Goal: Find specific page/section: Find specific page/section

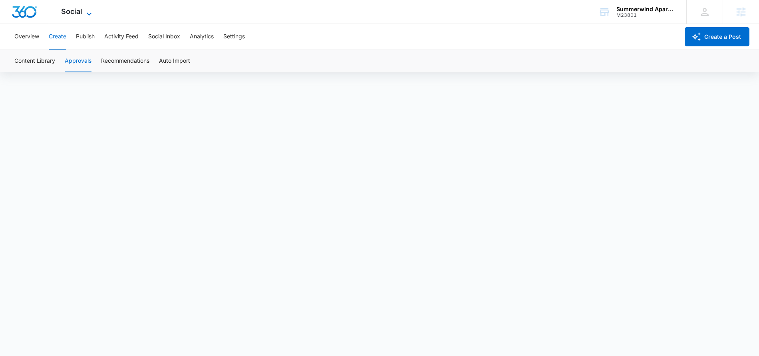
click at [92, 14] on icon at bounding box center [89, 14] width 10 height 10
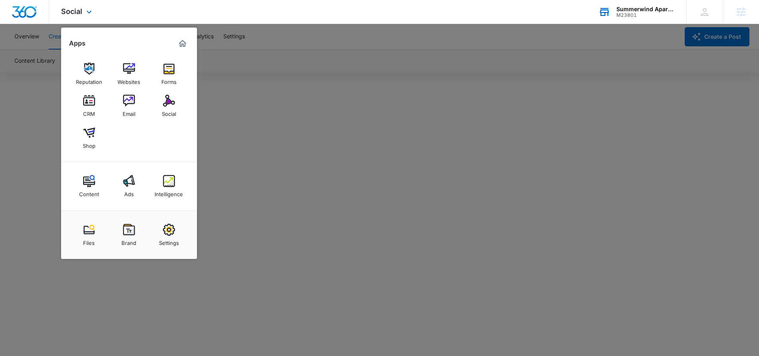
click at [657, 17] on div "M23801" at bounding box center [646, 15] width 58 height 6
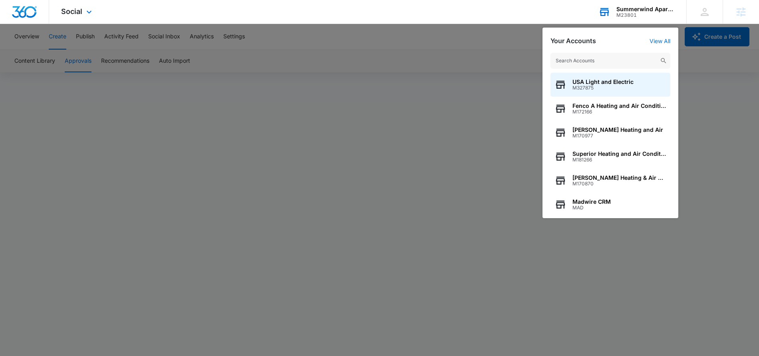
click at [613, 70] on div "USA Light and Electric M327875 Fenco A Heating and Air Conditioning M172166 [PE…" at bounding box center [611, 131] width 136 height 173
click at [616, 65] on input "text" at bounding box center [611, 61] width 120 height 16
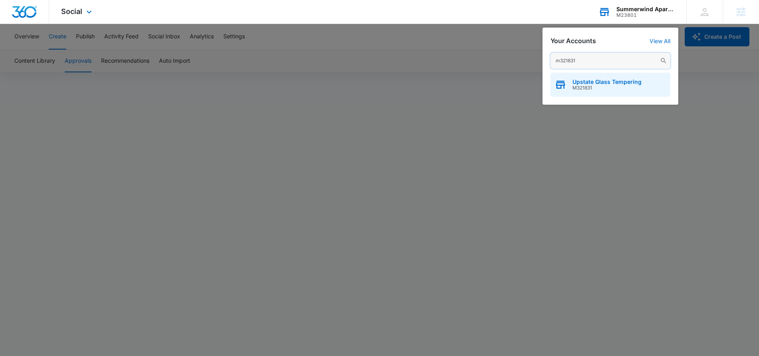
type input "m321831"
click at [626, 86] on span "M321831" at bounding box center [607, 88] width 69 height 6
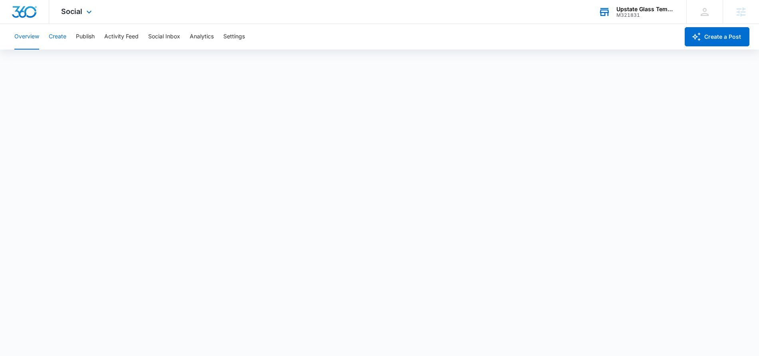
click at [57, 36] on button "Create" at bounding box center [58, 37] width 18 height 26
click at [90, 16] on icon at bounding box center [89, 14] width 10 height 10
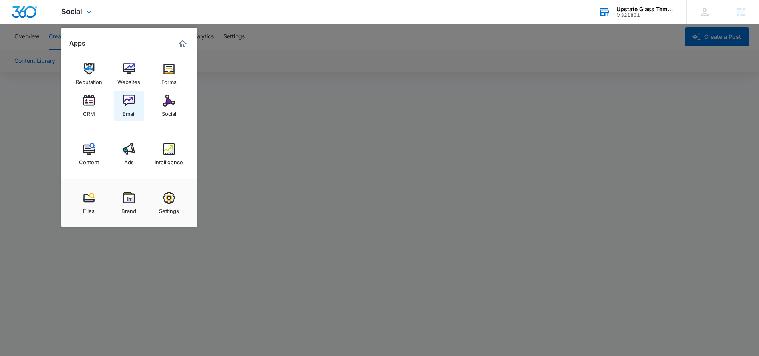
click at [125, 113] on div "Email" at bounding box center [129, 112] width 13 height 10
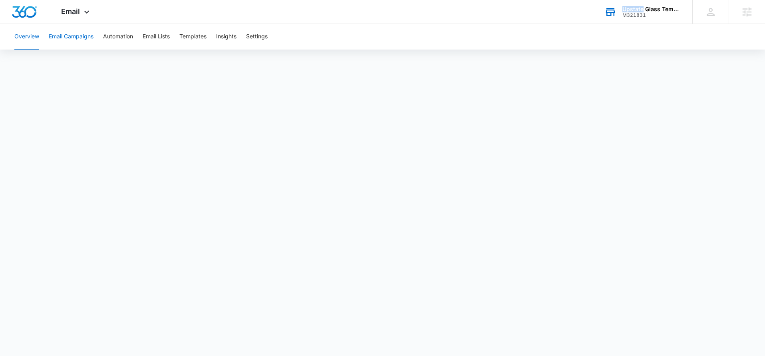
click at [66, 38] on button "Email Campaigns" at bounding box center [71, 37] width 45 height 26
click at [180, 40] on div "Overview Email Campaigns Automation Email Lists Templates Insights Settings" at bounding box center [383, 37] width 746 height 26
click at [217, 31] on div "Overview Email Campaigns Automation Email Lists Templates Insights Settings" at bounding box center [383, 37] width 746 height 26
click at [199, 35] on button "Templates" at bounding box center [192, 37] width 27 height 26
click at [162, 38] on button "Email Lists" at bounding box center [156, 37] width 27 height 26
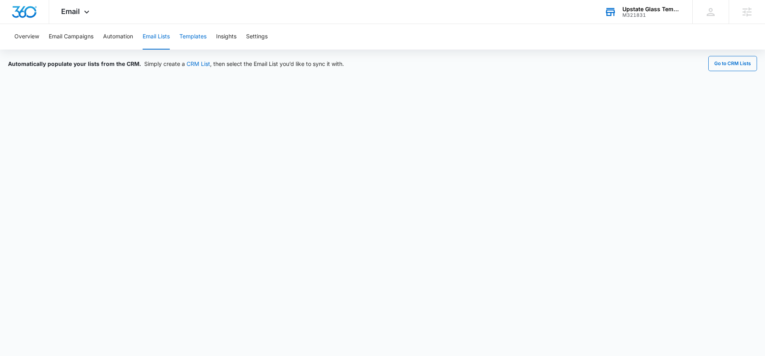
click at [191, 38] on button "Templates" at bounding box center [192, 37] width 27 height 26
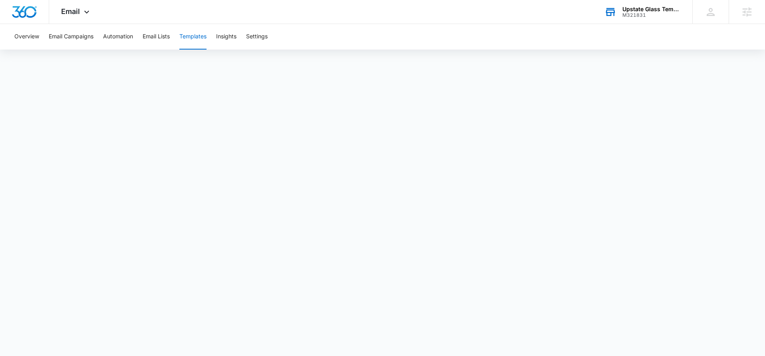
click at [652, 14] on div "M321831" at bounding box center [652, 15] width 58 height 6
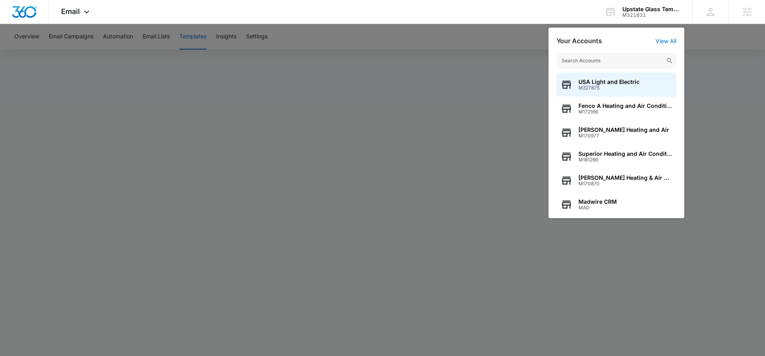
drag, startPoint x: 426, startPoint y: 59, endPoint x: 430, endPoint y: 60, distance: 4.6
click at [426, 59] on div at bounding box center [382, 178] width 765 height 356
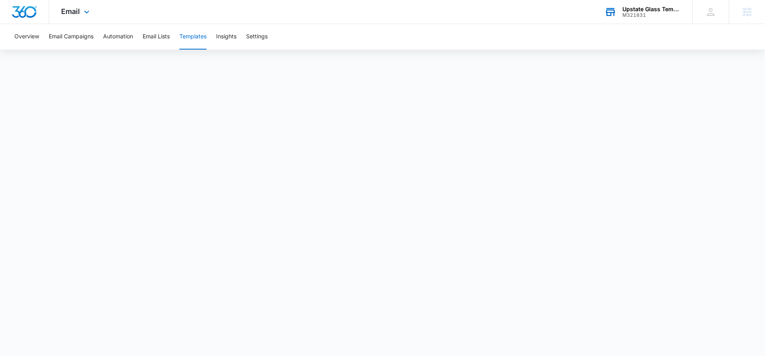
click at [651, 20] on div "Upstate Glass Tempering M321831 Your Accounts View All" at bounding box center [643, 12] width 100 height 24
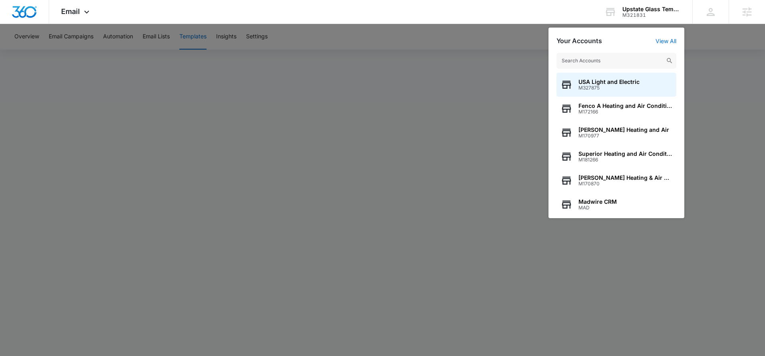
click at [605, 60] on input "text" at bounding box center [617, 61] width 120 height 16
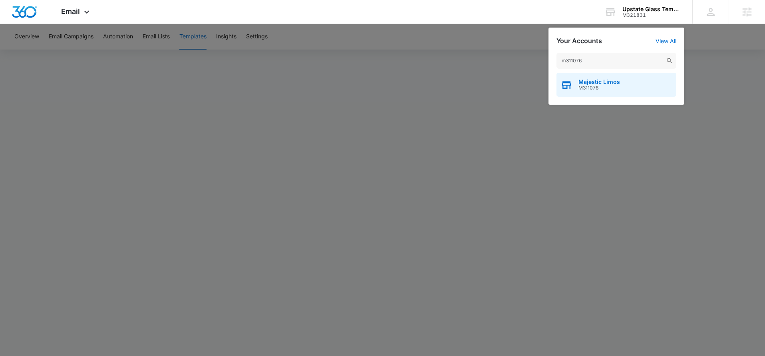
type input "m311076"
click at [637, 93] on div "Majestic Limos M311076" at bounding box center [617, 85] width 120 height 24
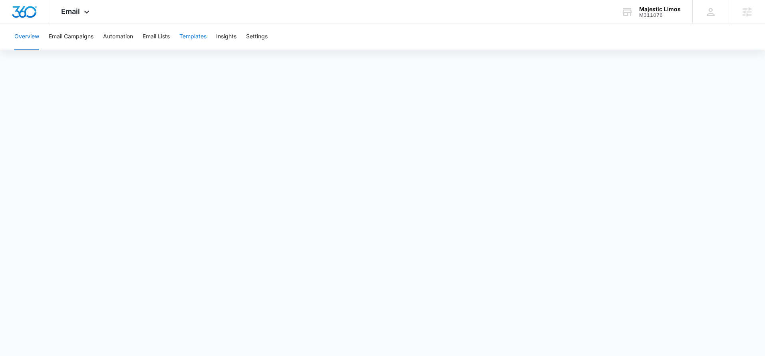
click at [201, 39] on button "Templates" at bounding box center [192, 37] width 27 height 26
